Goal: Information Seeking & Learning: Learn about a topic

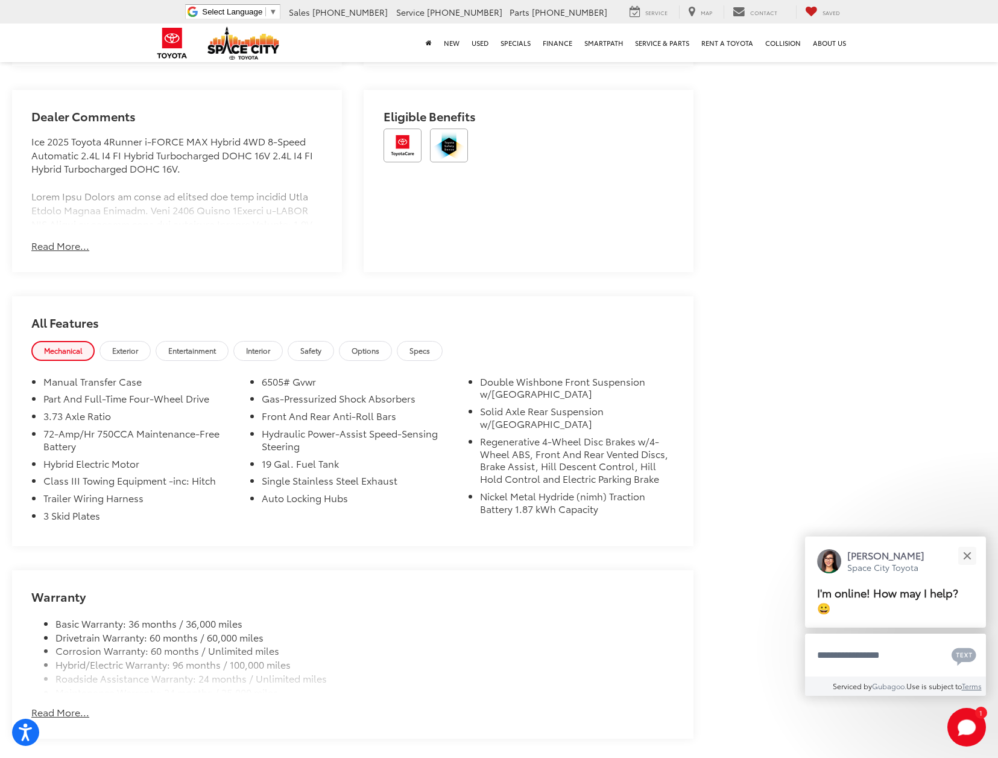
scroll to position [1137, 0]
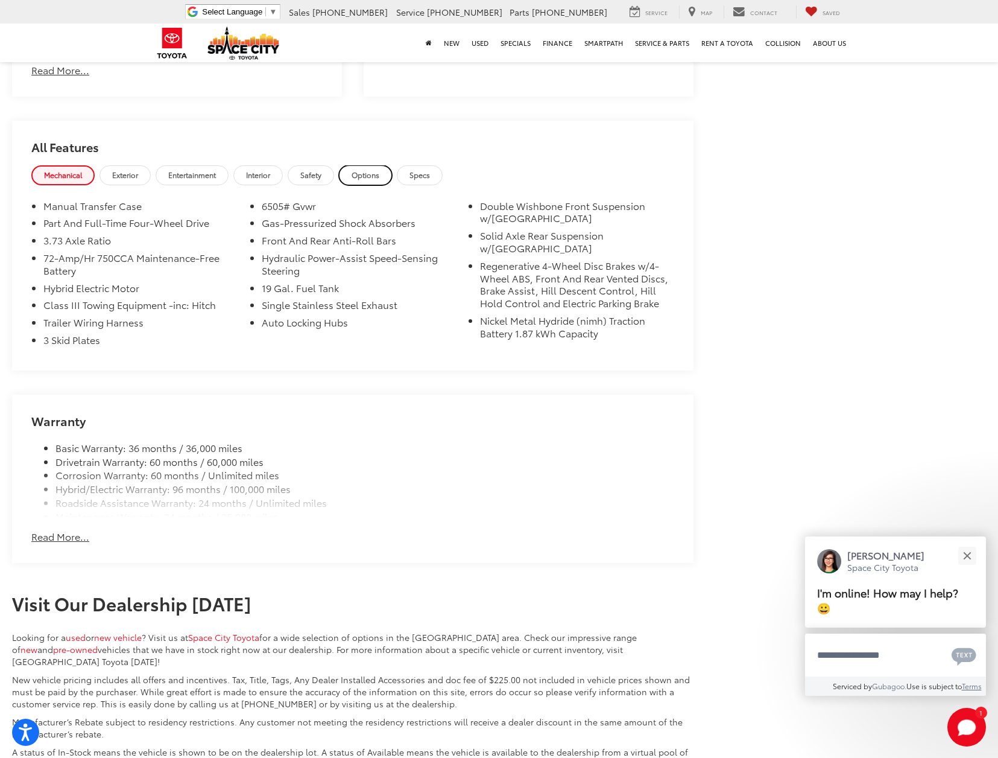
click at [379, 170] on span "Options" at bounding box center [366, 175] width 28 height 10
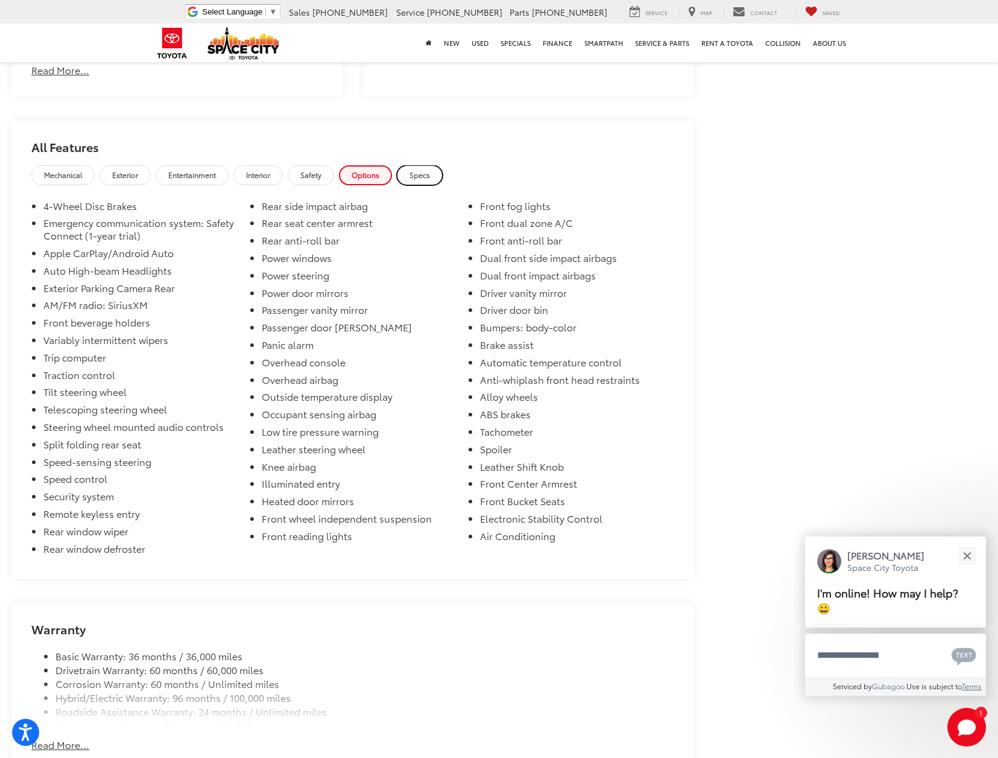
click at [424, 170] on span "Specs" at bounding box center [420, 175] width 21 height 10
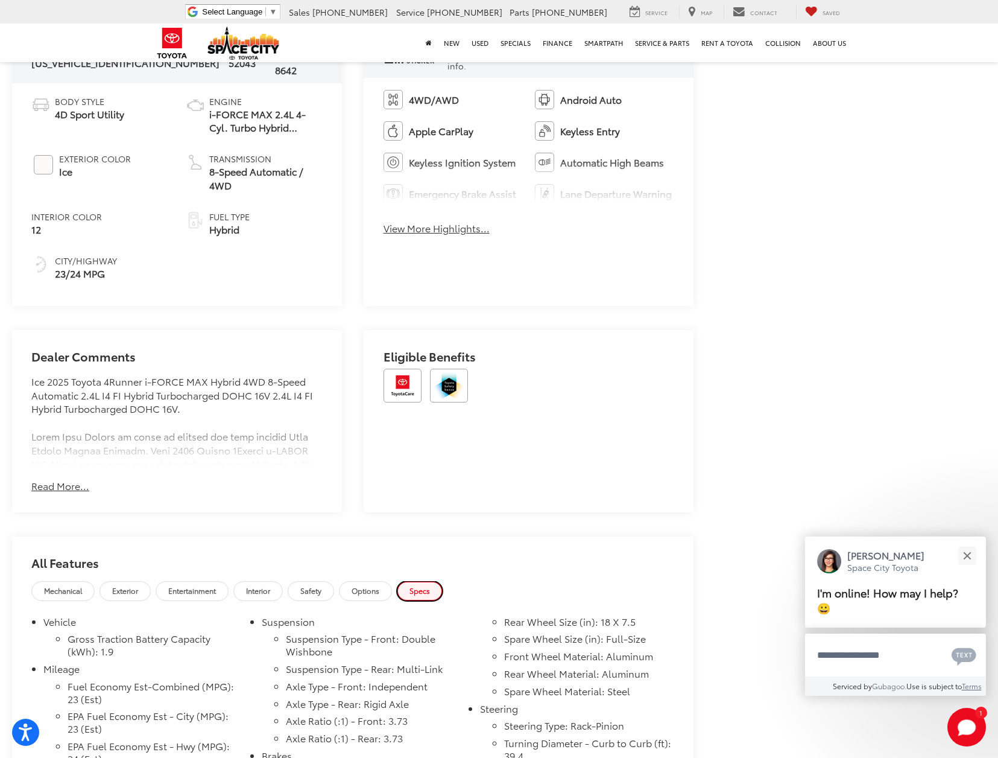
scroll to position [645, 0]
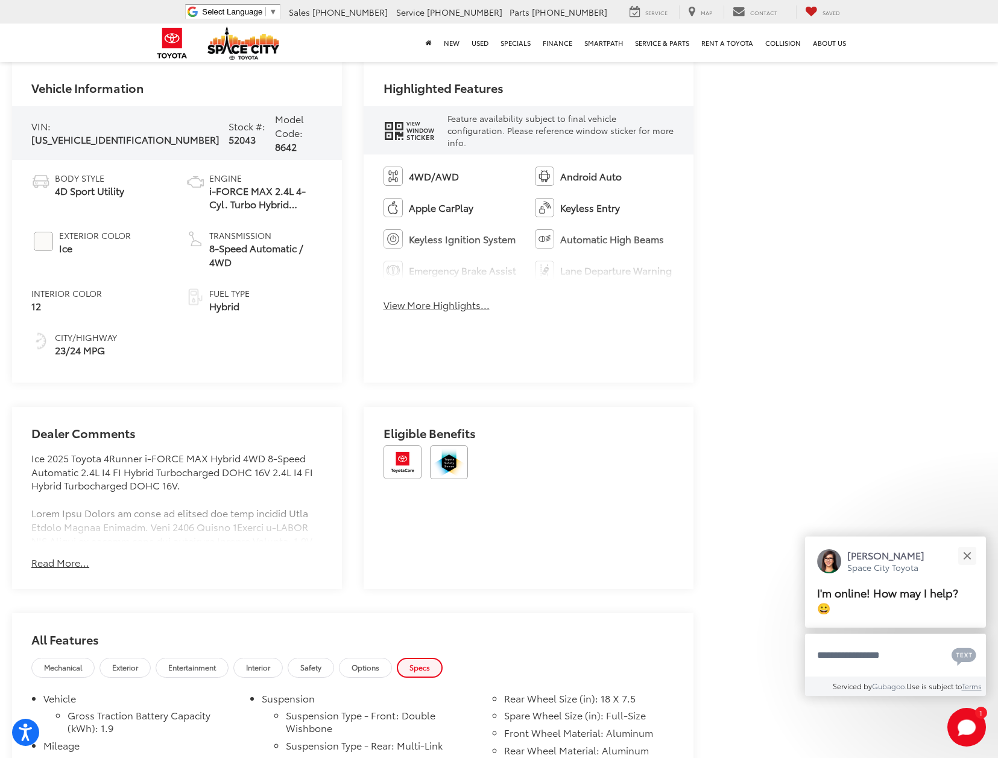
click at [65, 556] on button "Read More..." at bounding box center [60, 563] width 58 height 14
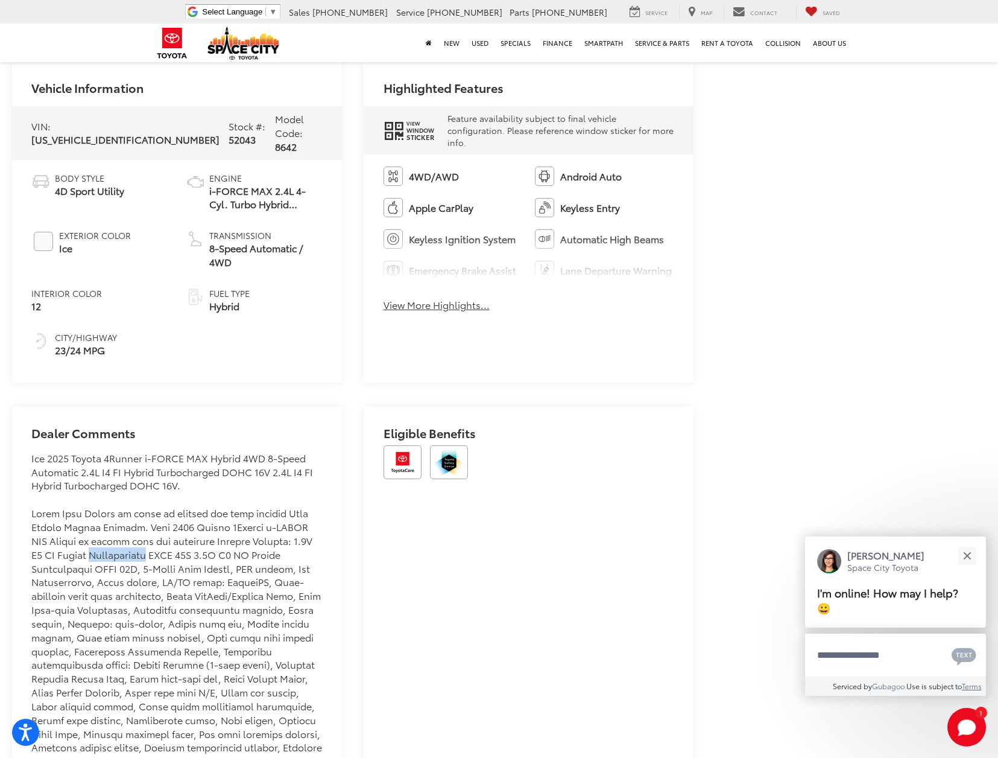
click at [65, 543] on div "Ice 2025 Toyota 4Runner i-FORCE MAX Hybrid 4WD 8-Speed Automatic 2.4L I4 FI Hyb…" at bounding box center [176, 761] width 291 height 620
click at [170, 488] on div "Ice 2025 Toyota 4Runner i-FORCE MAX Hybrid 4WD 8-Speed Automatic 2.4L I4 FI Hyb…" at bounding box center [176, 761] width 291 height 620
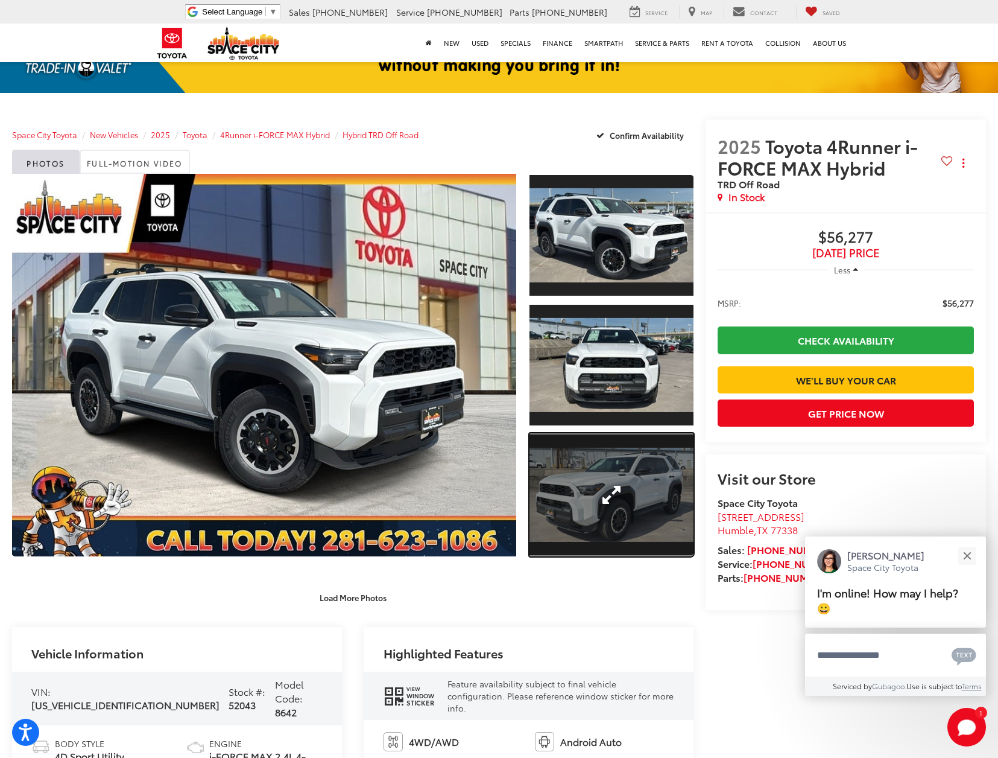
scroll to position [82, 0]
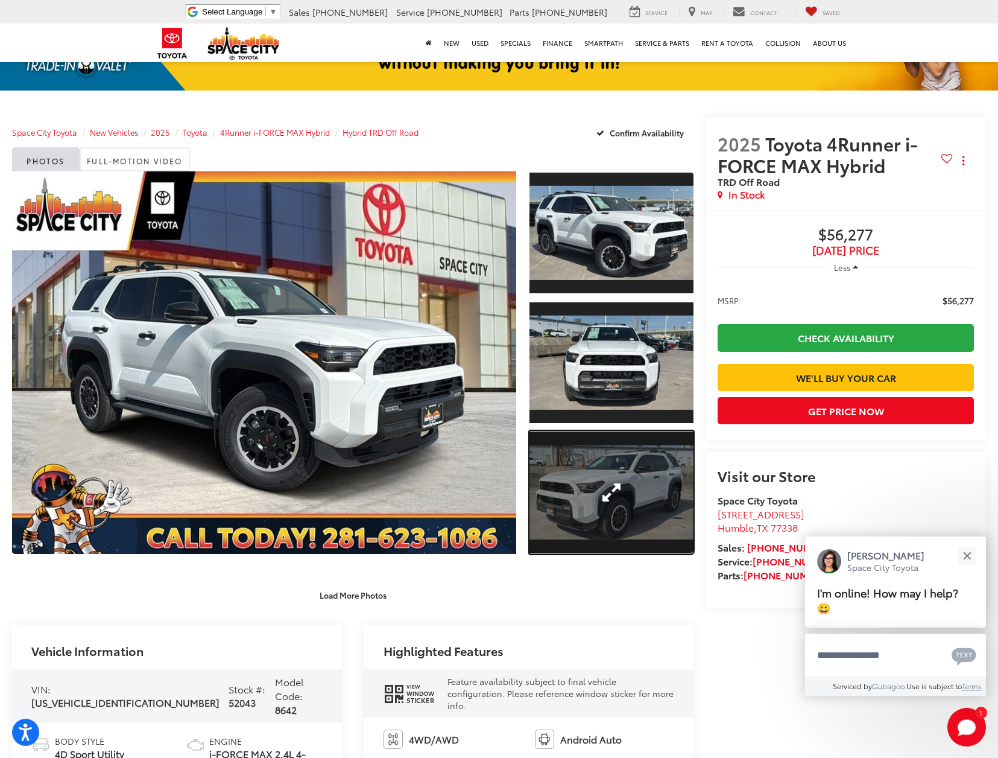
click at [615, 481] on link "Expand Photo 3" at bounding box center [612, 492] width 164 height 123
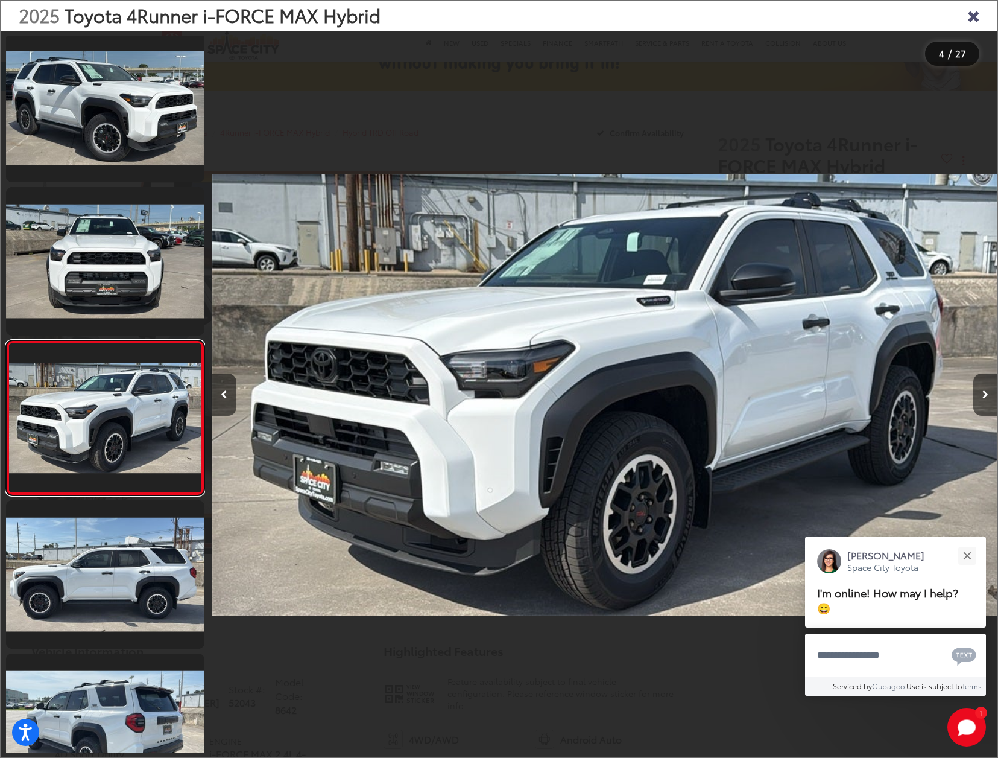
scroll to position [215, 0]
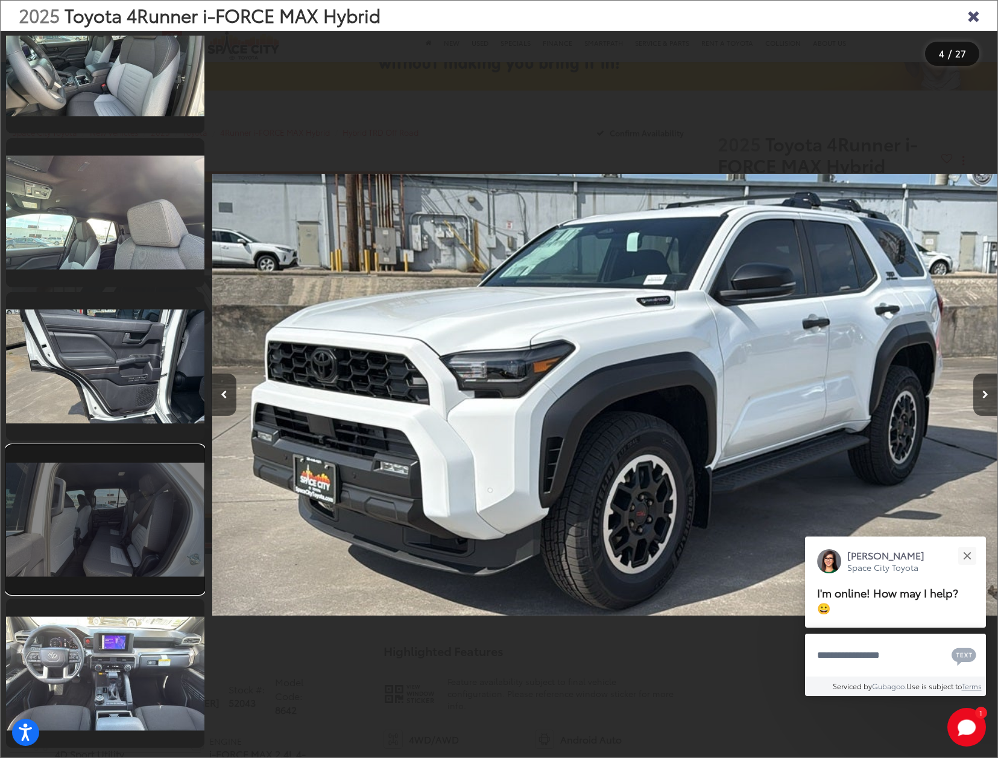
click at [118, 522] on link at bounding box center [105, 519] width 198 height 148
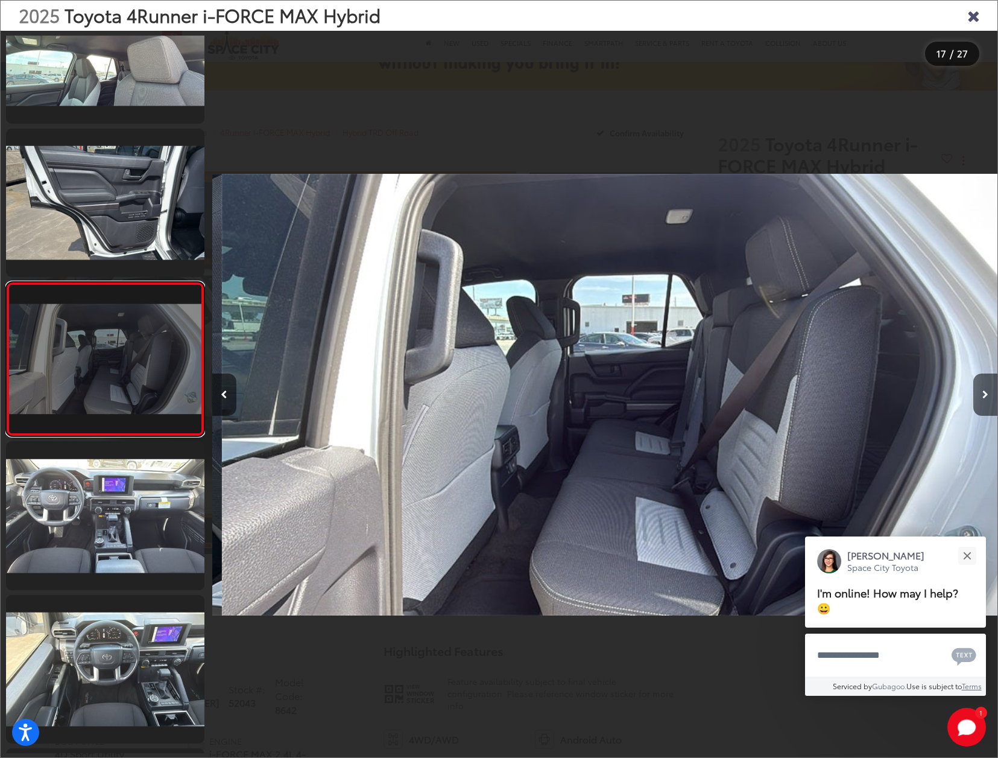
scroll to position [0, 12572]
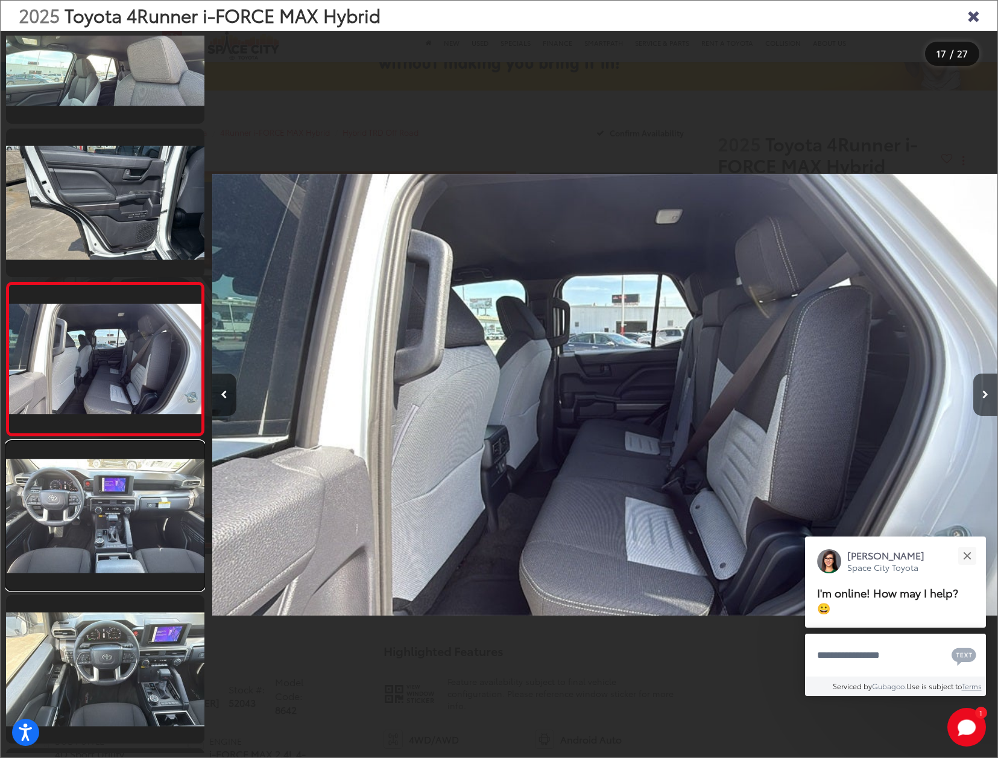
click at [125, 585] on link at bounding box center [105, 515] width 198 height 148
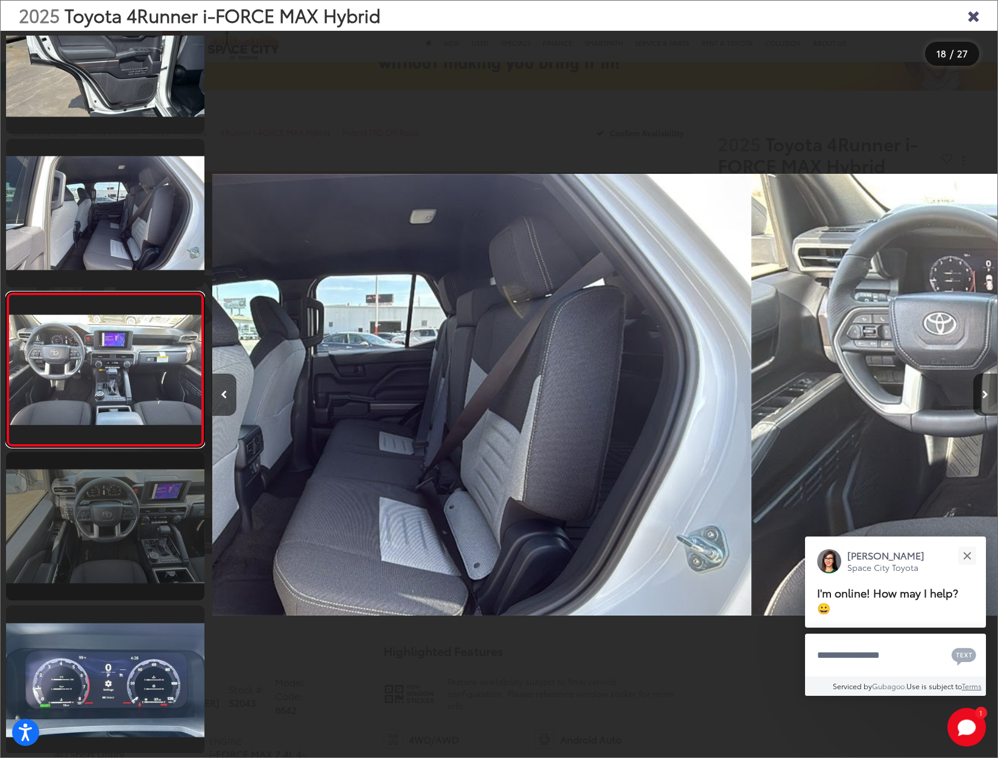
scroll to position [2364, 0]
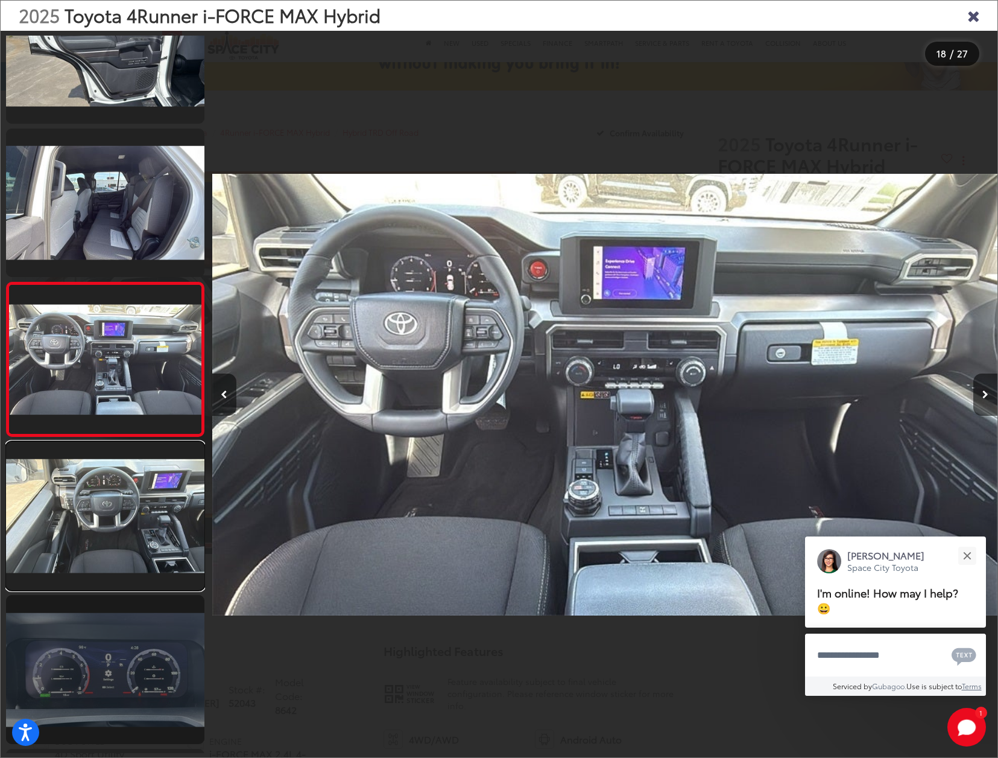
click at [125, 585] on link at bounding box center [105, 516] width 198 height 148
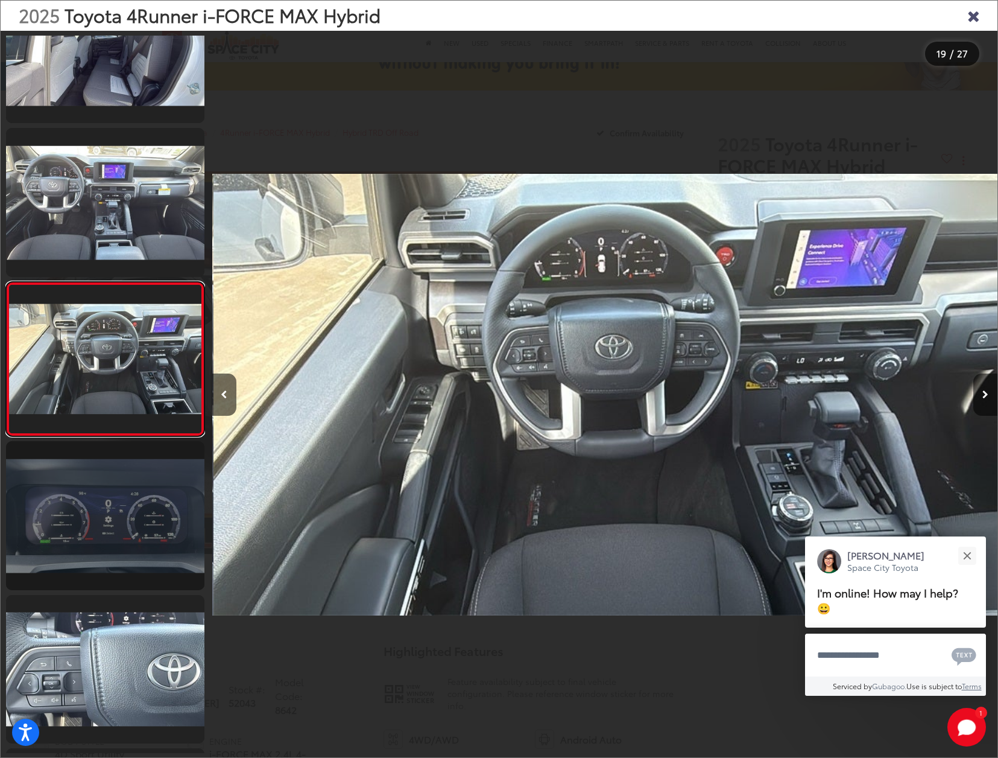
scroll to position [0, 14143]
